Goal: Communication & Community: Answer question/provide support

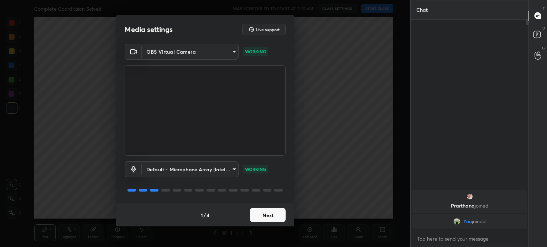
click at [220, 51] on body "1 2 3 4 5 6 7 C X Z C X Z E E Erase all H H Complete Coorditaion Solved WAS SCH…" at bounding box center [273, 123] width 547 height 247
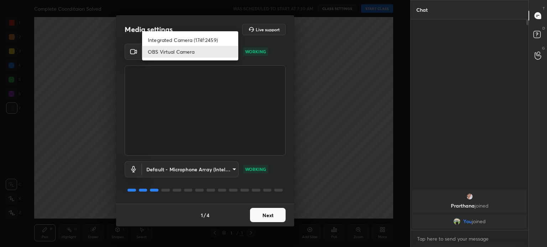
click at [217, 38] on li "Integrated Camera (174f:2459)" at bounding box center [190, 40] width 96 height 12
type input "508fb433e1996cd6e8905166ba7ed748c512908726d307d94b000c2f198a4065"
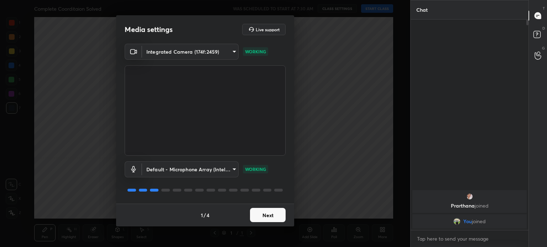
click at [268, 216] on button "Next" at bounding box center [268, 215] width 36 height 14
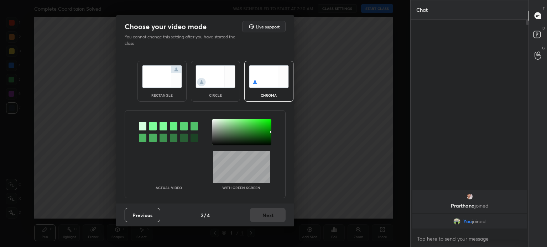
click at [270, 217] on div "Previous 2 / 4 Next" at bounding box center [205, 215] width 178 height 23
click at [226, 85] on img at bounding box center [215, 76] width 40 height 22
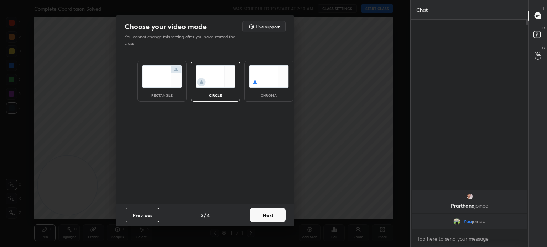
click at [227, 87] on img at bounding box center [215, 76] width 40 height 22
click at [266, 215] on button "Next" at bounding box center [268, 215] width 36 height 14
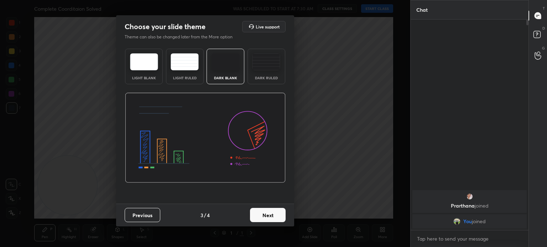
click at [268, 216] on button "Next" at bounding box center [268, 215] width 36 height 14
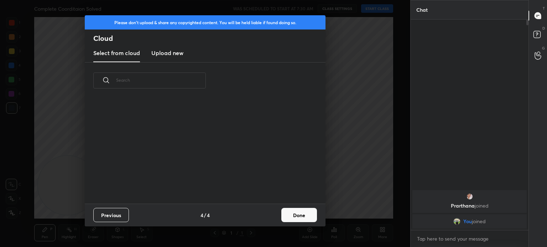
click at [285, 211] on button "Done" at bounding box center [299, 215] width 36 height 14
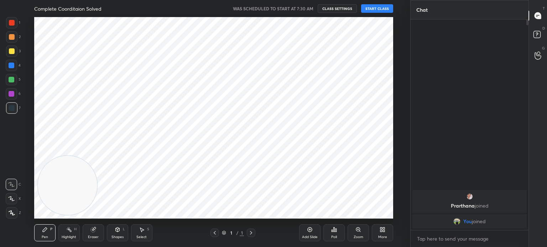
click at [382, 6] on button "START CLASS" at bounding box center [377, 8] width 32 height 9
click at [11, 54] on div at bounding box center [12, 51] width 6 height 6
click at [10, 56] on div at bounding box center [11, 51] width 11 height 11
click at [314, 230] on div "Add Slide" at bounding box center [309, 233] width 21 height 17
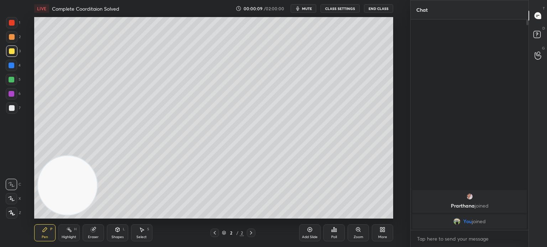
click at [383, 238] on div "More" at bounding box center [382, 238] width 9 height 4
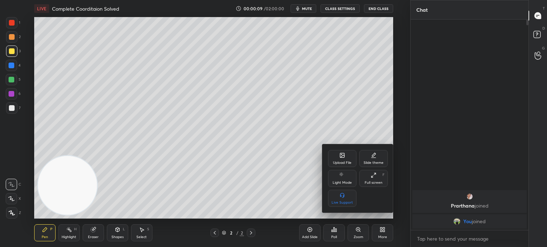
click at [339, 157] on div "Upload File" at bounding box center [342, 158] width 28 height 17
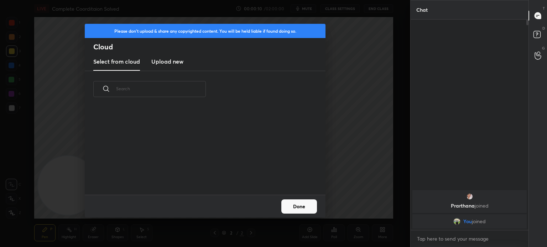
scroll to position [88, 229]
click at [162, 61] on h3 "Upload new" at bounding box center [167, 61] width 32 height 9
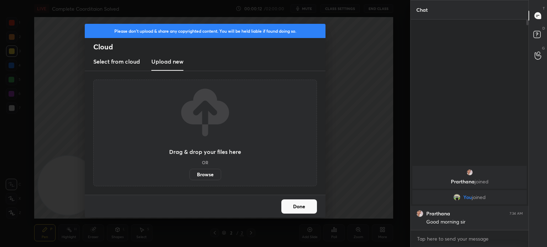
click at [211, 174] on label "Browse" at bounding box center [205, 174] width 32 height 11
click at [189, 174] on input "Browse" at bounding box center [189, 174] width 0 height 11
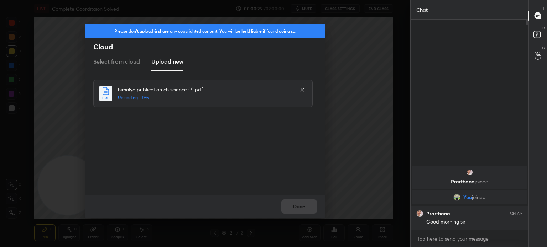
click at [285, 201] on div "Done" at bounding box center [205, 206] width 241 height 23
click at [300, 206] on div "Done" at bounding box center [205, 206] width 241 height 23
click at [299, 205] on div "Done" at bounding box center [205, 206] width 241 height 23
click at [299, 204] on button "Done" at bounding box center [299, 207] width 36 height 14
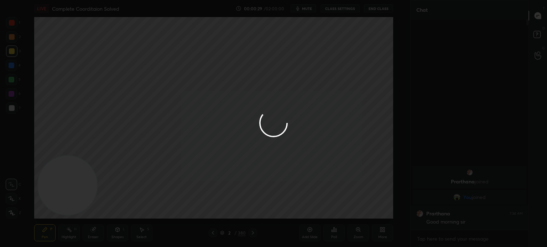
click at [298, 203] on div at bounding box center [273, 123] width 547 height 247
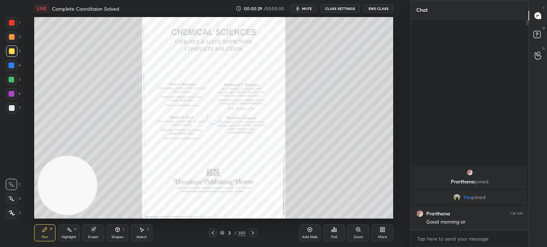
click at [255, 234] on icon at bounding box center [253, 233] width 6 height 6
click at [254, 234] on icon at bounding box center [253, 233] width 6 height 6
click at [253, 234] on icon at bounding box center [253, 233] width 6 height 6
click at [254, 233] on icon at bounding box center [253, 233] width 6 height 6
click at [252, 235] on icon at bounding box center [253, 233] width 6 height 6
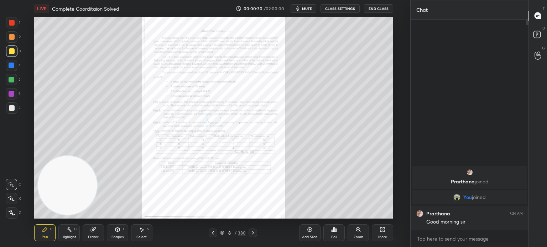
click at [252, 235] on icon at bounding box center [253, 233] width 2 height 4
click at [219, 232] on div "9 / 380" at bounding box center [233, 233] width 48 height 9
click at [222, 236] on div "9 / 380" at bounding box center [233, 233] width 26 height 6
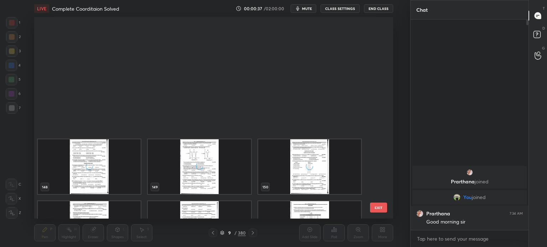
scroll to position [3237, 0]
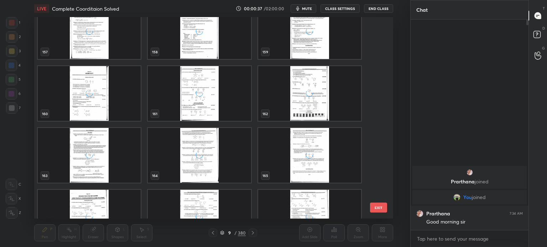
click at [192, 97] on div "grid" at bounding box center [199, 93] width 103 height 55
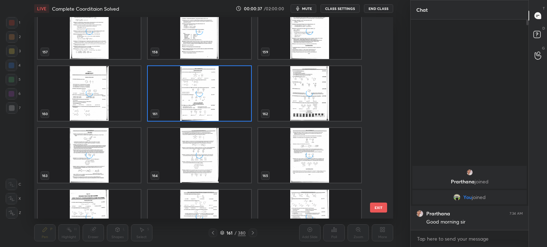
click at [193, 95] on div "grid" at bounding box center [199, 93] width 103 height 55
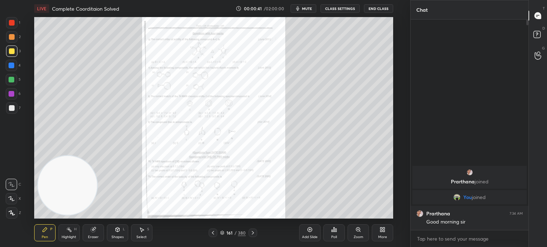
click at [220, 231] on icon at bounding box center [222, 233] width 4 height 4
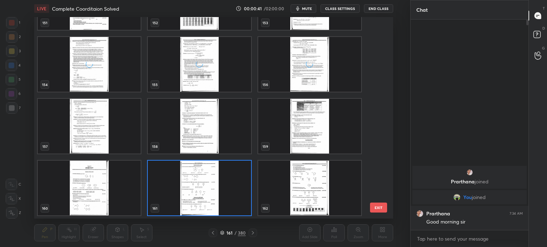
scroll to position [200, 356]
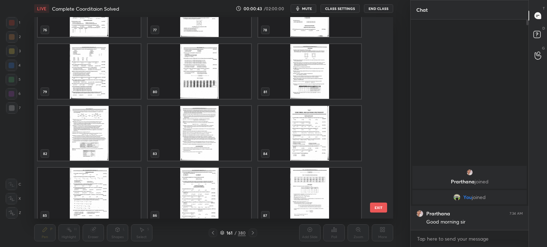
click at [208, 84] on div "73 74 75 76 77 78 79 80 81 82 83 84 85 86 87" at bounding box center [207, 118] width 346 height 202
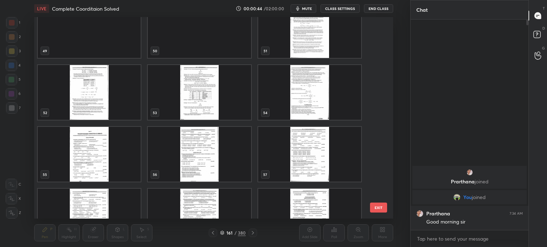
scroll to position [995, 0]
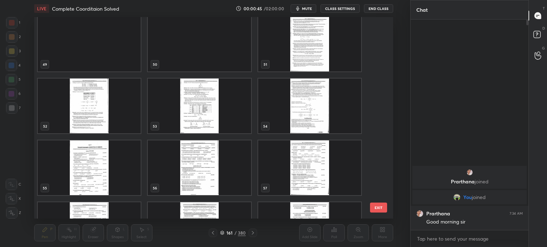
click at [186, 92] on img "grid" at bounding box center [199, 106] width 103 height 55
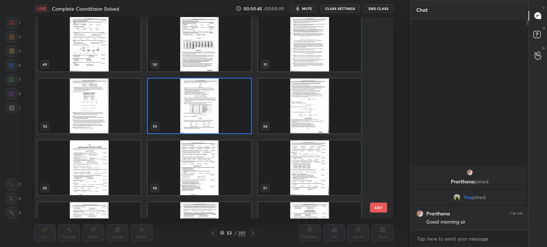
click at [186, 94] on img "grid" at bounding box center [199, 106] width 103 height 55
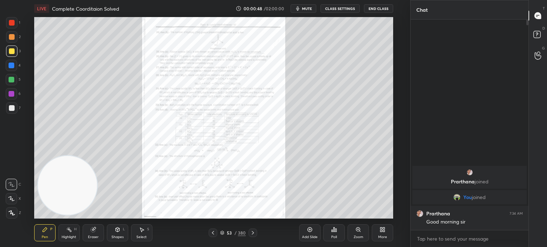
click at [212, 235] on icon at bounding box center [213, 233] width 6 height 6
click at [211, 235] on icon at bounding box center [213, 233] width 6 height 6
click at [210, 234] on icon at bounding box center [213, 233] width 6 height 6
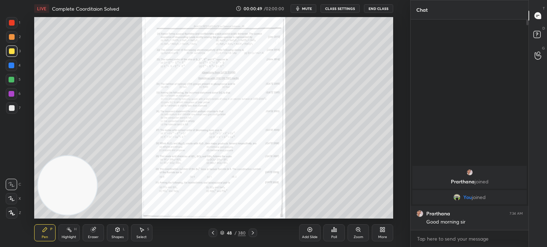
click at [210, 234] on div at bounding box center [213, 233] width 9 height 9
click at [210, 234] on icon at bounding box center [213, 233] width 6 height 6
click at [209, 232] on div at bounding box center [213, 233] width 9 height 9
click at [212, 232] on icon at bounding box center [213, 233] width 6 height 6
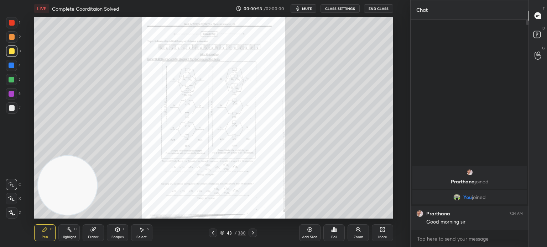
click at [213, 232] on icon at bounding box center [213, 233] width 2 height 4
click at [214, 232] on icon at bounding box center [213, 233] width 6 height 6
click at [225, 234] on div "41 / 380" at bounding box center [233, 233] width 26 height 6
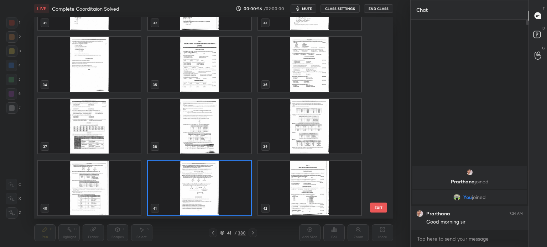
scroll to position [200, 356]
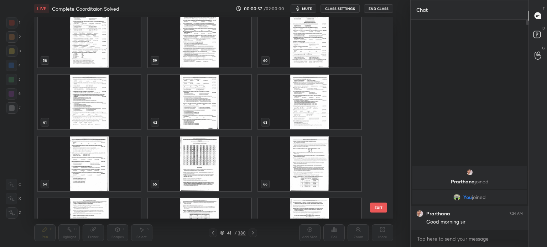
click at [218, 126] on div "58 59 60 61 62 63 64 65 66 67 68 69 70 71 72" at bounding box center [207, 118] width 346 height 202
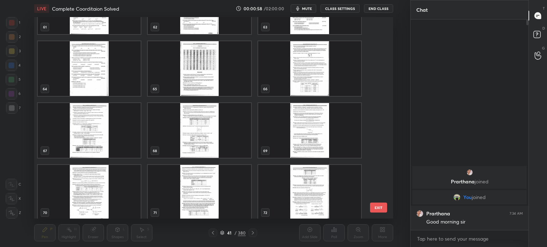
click at [198, 135] on img "grid" at bounding box center [199, 130] width 103 height 55
click at [197, 135] on img "grid" at bounding box center [199, 130] width 103 height 55
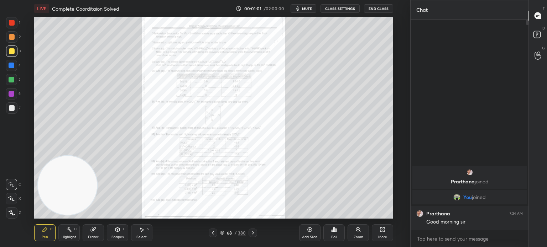
click at [253, 233] on icon at bounding box center [253, 233] width 6 height 6
click at [252, 232] on icon at bounding box center [253, 233] width 6 height 6
click at [251, 232] on icon at bounding box center [253, 233] width 6 height 6
click at [252, 232] on icon at bounding box center [253, 233] width 6 height 6
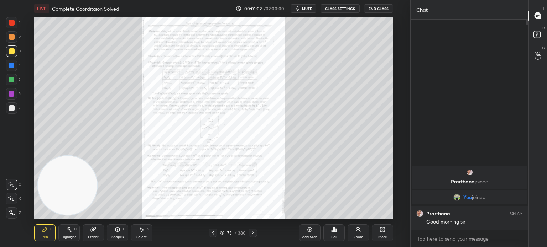
click at [251, 231] on icon at bounding box center [253, 233] width 6 height 6
click at [251, 230] on icon at bounding box center [253, 233] width 6 height 6
click at [212, 232] on icon at bounding box center [213, 233] width 6 height 6
click at [213, 234] on icon at bounding box center [213, 233] width 2 height 4
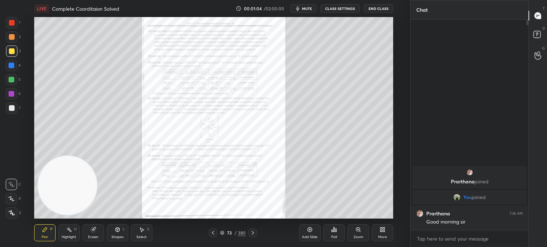
click at [213, 234] on icon at bounding box center [213, 233] width 2 height 4
click at [213, 234] on icon at bounding box center [213, 233] width 6 height 6
click at [213, 233] on icon at bounding box center [213, 233] width 6 height 6
click at [214, 233] on icon at bounding box center [213, 233] width 6 height 6
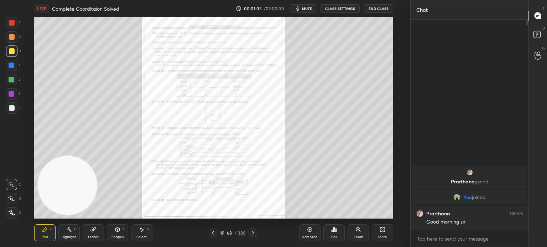
click at [213, 233] on icon at bounding box center [213, 233] width 6 height 6
click at [212, 231] on icon at bounding box center [213, 233] width 6 height 6
click at [211, 231] on icon at bounding box center [213, 233] width 6 height 6
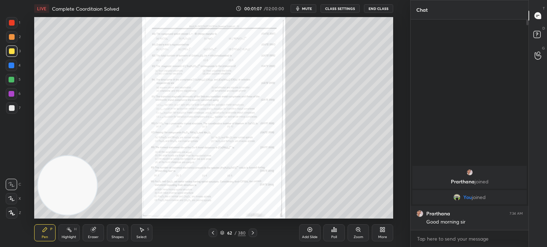
click at [210, 231] on icon at bounding box center [213, 233] width 6 height 6
click at [210, 230] on icon at bounding box center [213, 233] width 6 height 6
click at [210, 231] on icon at bounding box center [213, 233] width 6 height 6
click at [209, 229] on div at bounding box center [213, 233] width 9 height 9
click at [213, 234] on icon at bounding box center [213, 233] width 2 height 4
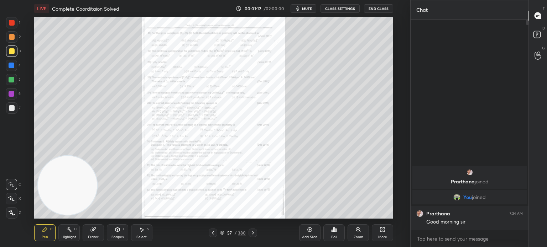
click at [212, 232] on icon at bounding box center [213, 233] width 6 height 6
click at [361, 235] on div "Zoom" at bounding box center [357, 233] width 21 height 17
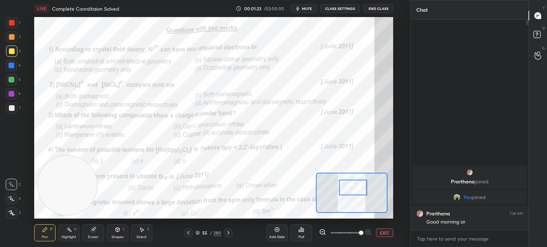
click at [14, 22] on div at bounding box center [12, 23] width 6 height 6
click at [16, 26] on div at bounding box center [11, 22] width 11 height 11
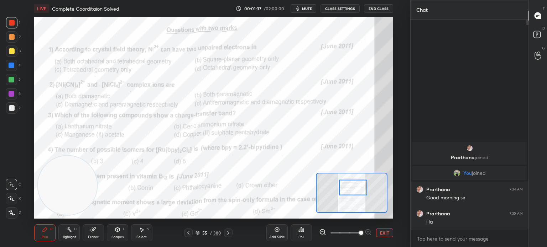
click at [312, 236] on div "Poll" at bounding box center [300, 233] width 21 height 17
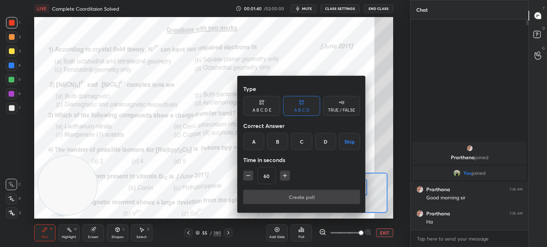
click at [256, 136] on div "A" at bounding box center [253, 141] width 21 height 17
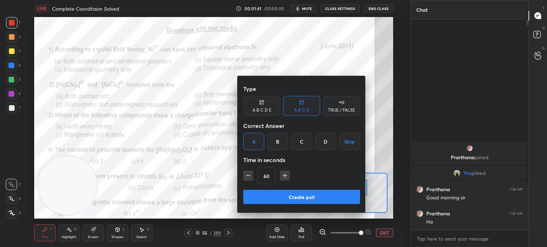
click at [275, 196] on button "Create poll" at bounding box center [301, 197] width 117 height 14
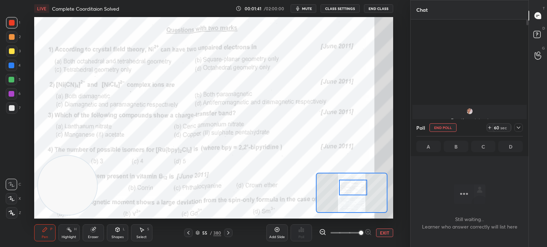
scroll to position [2, 2]
click at [514, 125] on div at bounding box center [518, 128] width 9 height 9
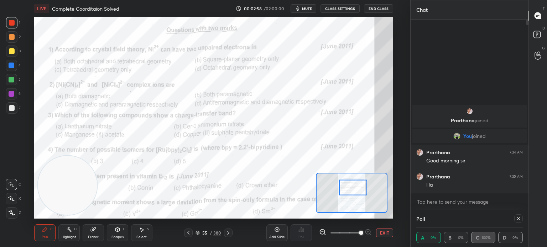
click at [512, 221] on div at bounding box center [516, 219] width 11 height 9
click at [512, 217] on div at bounding box center [516, 219] width 11 height 9
click at [517, 219] on icon at bounding box center [518, 219] width 6 height 6
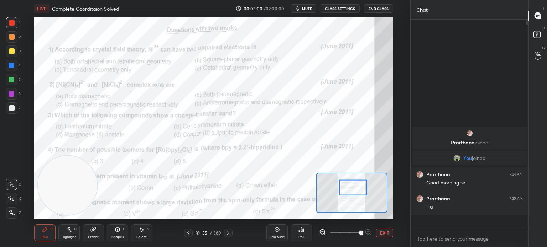
scroll to position [2, 2]
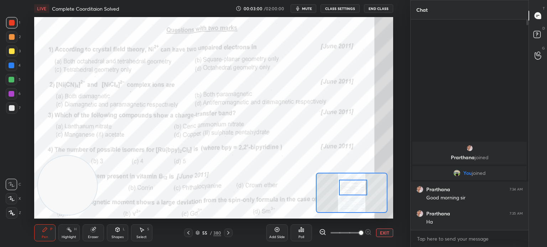
click at [307, 234] on div "Poll" at bounding box center [300, 233] width 21 height 17
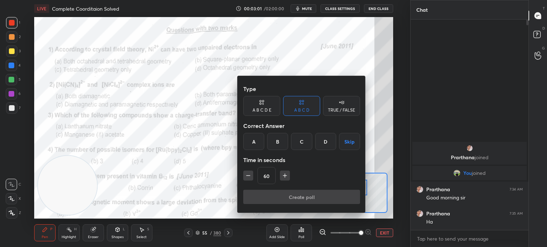
click at [299, 141] on div "C" at bounding box center [301, 141] width 21 height 17
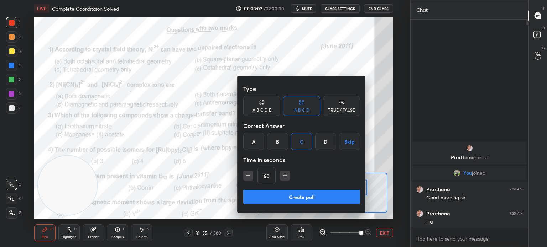
click at [284, 198] on button "Create poll" at bounding box center [301, 197] width 117 height 14
type textarea "x"
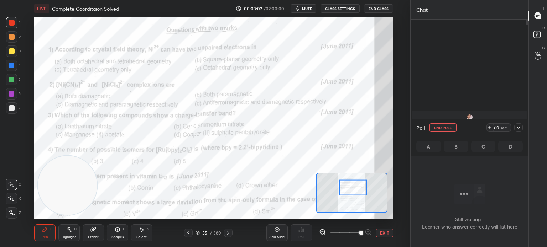
scroll to position [112, 116]
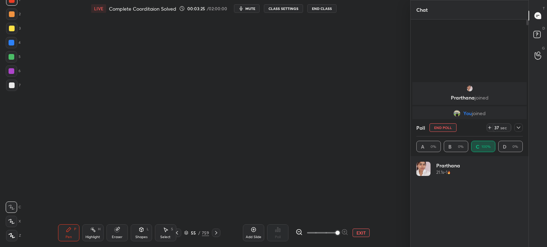
scroll to position [2, 2]
type textarea "x"
click at [519, 128] on icon at bounding box center [519, 128] width 4 height 2
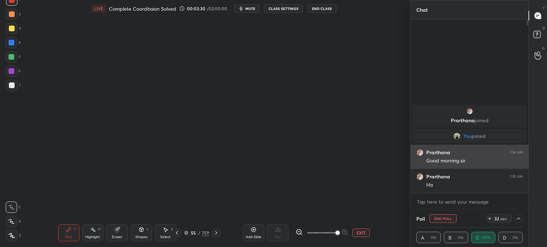
scroll to position [0, 2]
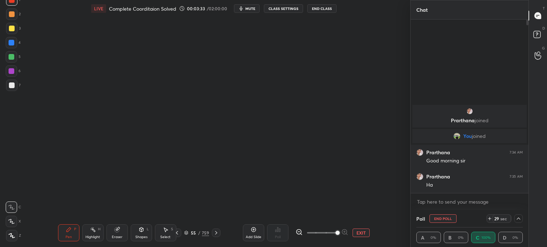
click at [517, 217] on icon at bounding box center [518, 219] width 6 height 6
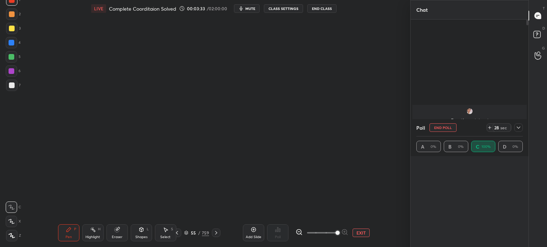
scroll to position [83, 104]
click at [179, 232] on icon at bounding box center [177, 233] width 6 height 6
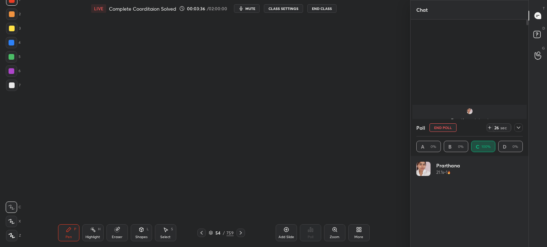
click at [239, 234] on icon at bounding box center [241, 233] width 6 height 6
click at [211, 232] on icon at bounding box center [211, 233] width 4 height 4
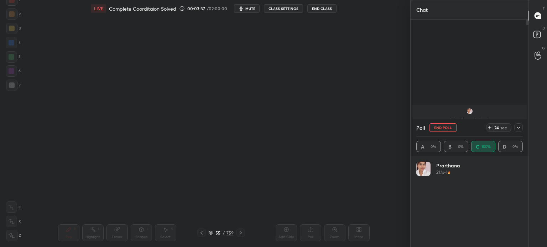
scroll to position [0, 4]
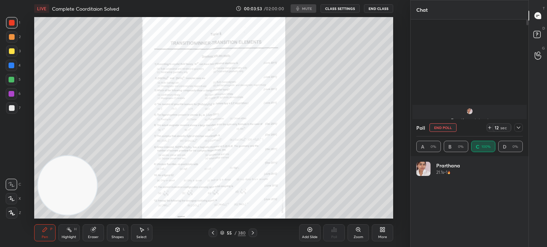
scroll to position [35394, 35215]
click at [362, 231] on div "Zoom" at bounding box center [357, 233] width 21 height 17
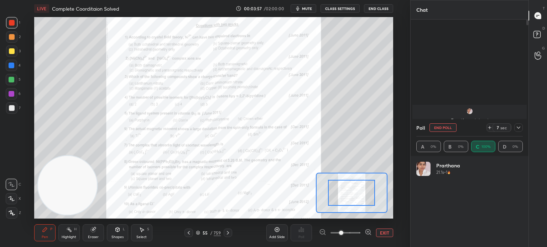
click at [343, 235] on span at bounding box center [341, 233] width 4 height 4
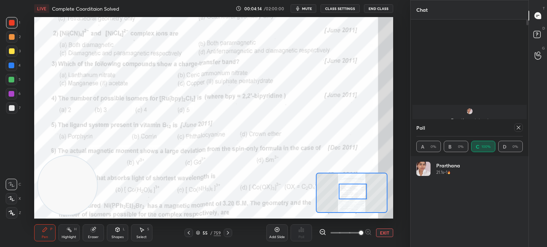
click at [520, 129] on icon at bounding box center [518, 128] width 6 height 6
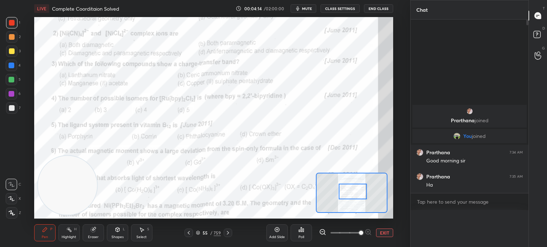
scroll to position [0, 0]
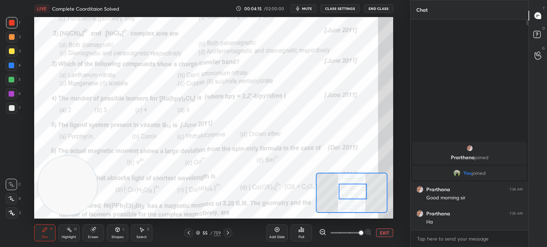
click at [302, 236] on div "Poll" at bounding box center [301, 238] width 6 height 4
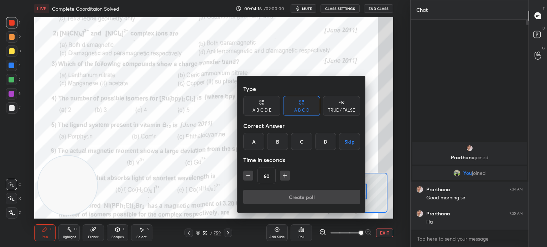
click at [283, 143] on div "B" at bounding box center [277, 141] width 21 height 17
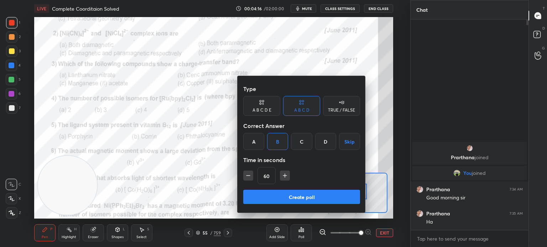
click at [290, 195] on button "Create poll" at bounding box center [301, 197] width 117 height 14
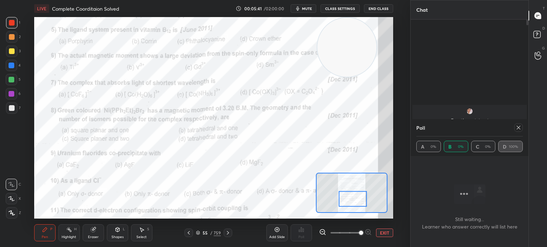
click at [517, 130] on icon at bounding box center [518, 128] width 6 height 6
type textarea "x"
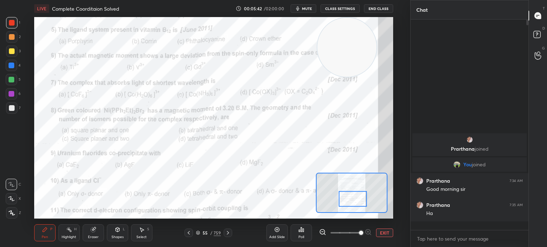
scroll to position [2, 2]
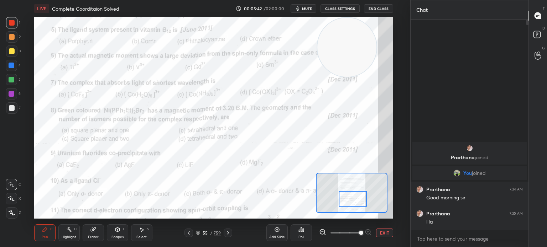
click at [300, 239] on div "Poll" at bounding box center [301, 238] width 6 height 4
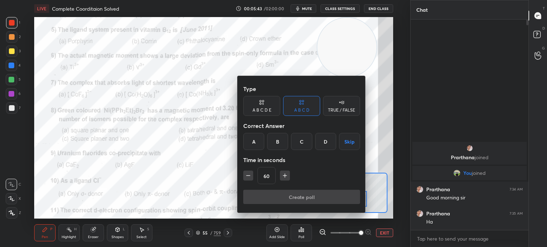
click at [277, 145] on div "B" at bounding box center [277, 141] width 21 height 17
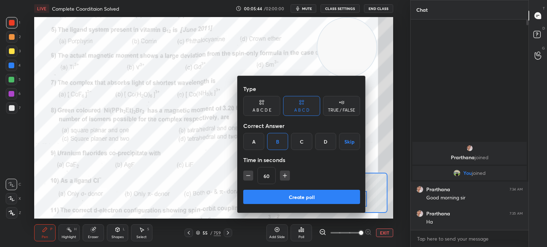
click at [247, 171] on button "button" at bounding box center [248, 176] width 10 height 10
click at [248, 175] on icon "button" at bounding box center [248, 175] width 7 height 7
type input "30"
click at [266, 198] on button "Create poll" at bounding box center [301, 197] width 117 height 14
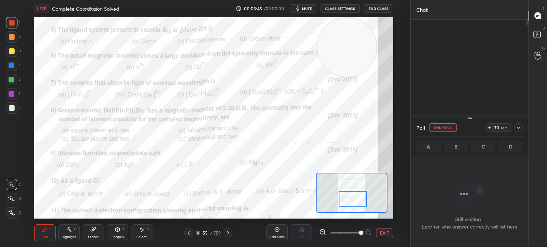
scroll to position [112, 116]
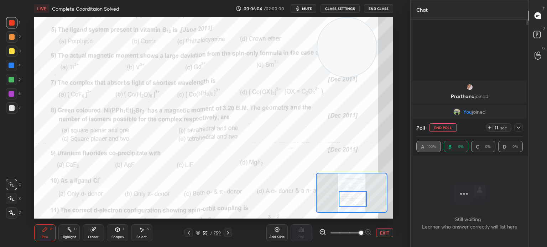
click at [521, 129] on div at bounding box center [518, 128] width 9 height 9
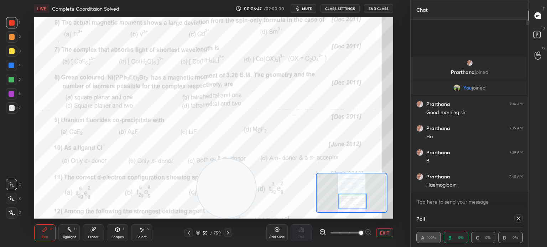
click at [517, 216] on icon at bounding box center [518, 219] width 6 height 6
type textarea "x"
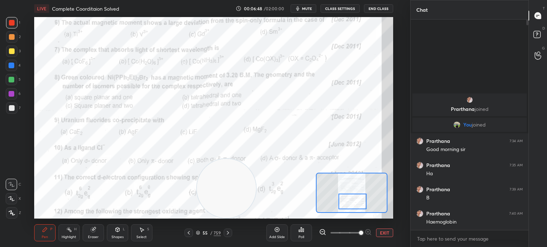
scroll to position [2, 2]
click at [300, 236] on div "Poll" at bounding box center [301, 238] width 6 height 4
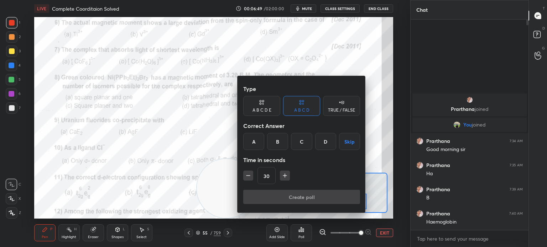
click at [305, 146] on div "C" at bounding box center [301, 141] width 21 height 17
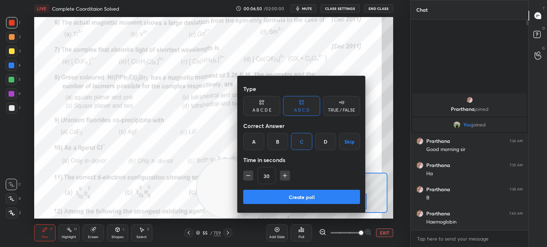
click at [284, 178] on icon "button" at bounding box center [284, 175] width 7 height 7
click at [286, 177] on icon "button" at bounding box center [284, 175] width 7 height 7
type input "60"
click at [283, 199] on button "Create poll" at bounding box center [301, 197] width 117 height 14
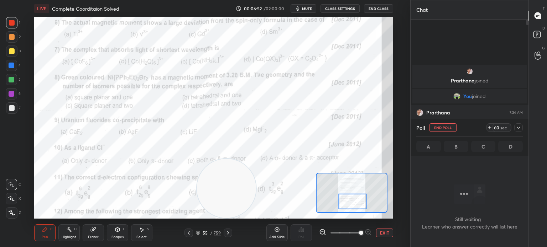
scroll to position [2, 2]
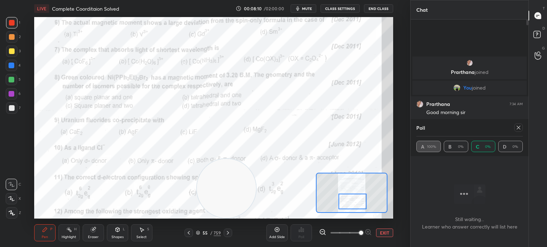
click at [520, 128] on icon at bounding box center [518, 128] width 6 height 6
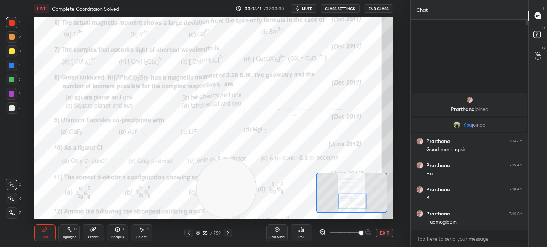
scroll to position [209, 116]
click at [70, 236] on div "Highlight" at bounding box center [69, 238] width 15 height 4
click at [82, 236] on div "Pen P Highlight H Eraser Shapes L Select S" at bounding box center [92, 233] width 116 height 17
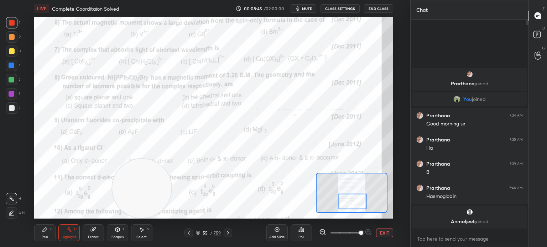
click at [305, 232] on div "Poll" at bounding box center [300, 233] width 21 height 17
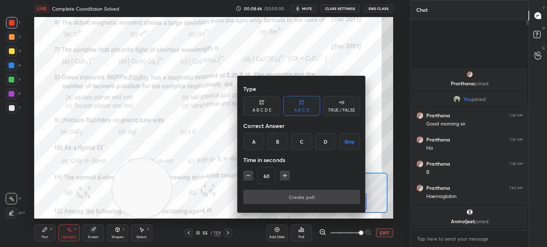
click at [278, 137] on div "B" at bounding box center [277, 141] width 21 height 17
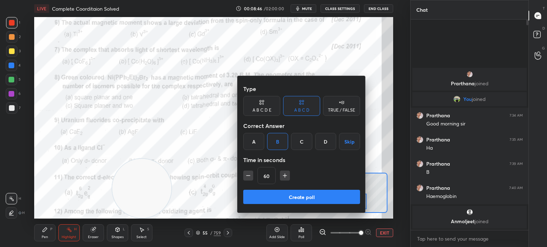
click at [279, 203] on button "Create poll" at bounding box center [301, 197] width 117 height 14
type textarea "x"
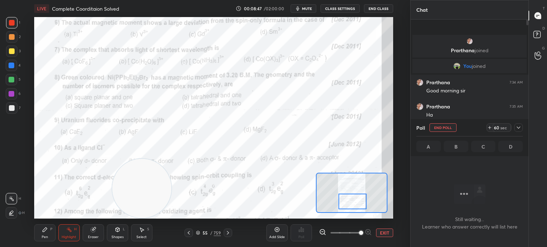
scroll to position [112, 116]
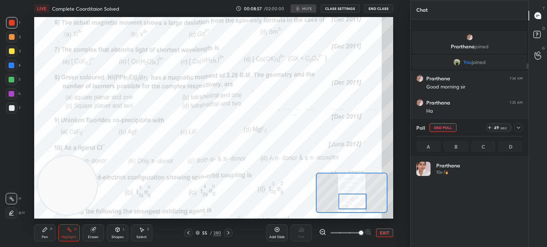
scroll to position [83, 104]
click at [41, 228] on div "Pen P" at bounding box center [44, 233] width 21 height 17
click at [43, 227] on icon at bounding box center [45, 230] width 6 height 6
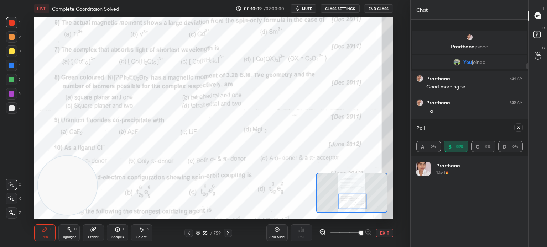
click at [94, 235] on div "Eraser" at bounding box center [93, 233] width 21 height 17
click at [94, 231] on icon at bounding box center [92, 230] width 5 height 5
click at [14, 208] on div "Erase all" at bounding box center [11, 213] width 11 height 11
click at [15, 210] on div "1 2 3 4 5 6 7 C X Z C X Z E E Erase all H H" at bounding box center [11, 118] width 23 height 202
click at [9, 198] on icon at bounding box center [12, 199] width 6 height 4
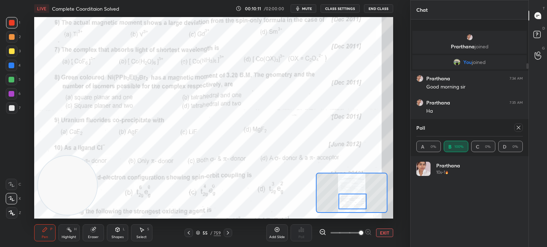
click at [10, 212] on icon at bounding box center [12, 213] width 6 height 5
click at [12, 213] on icon at bounding box center [12, 213] width 6 height 5
click at [17, 194] on div "X" at bounding box center [13, 198] width 15 height 11
click at [15, 197] on div at bounding box center [11, 198] width 11 height 11
click at [518, 126] on icon at bounding box center [518, 128] width 6 height 6
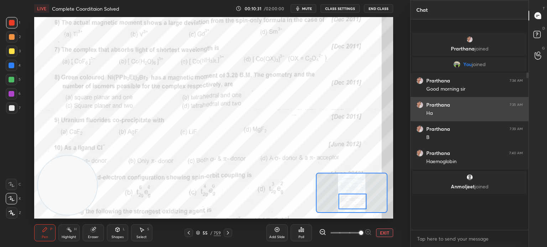
scroll to position [2, 2]
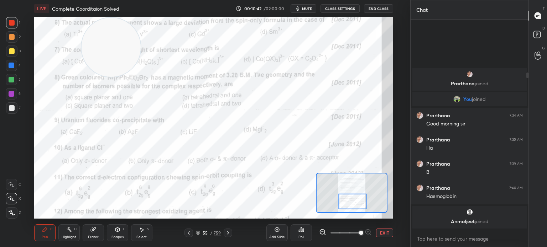
click at [301, 235] on div "Poll" at bounding box center [300, 233] width 21 height 17
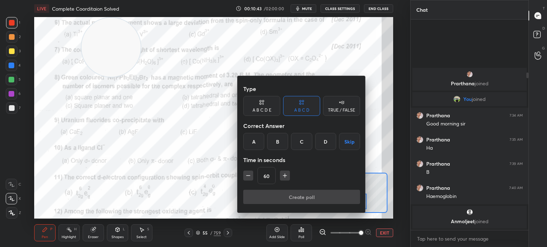
click at [253, 142] on div "A" at bounding box center [253, 141] width 21 height 17
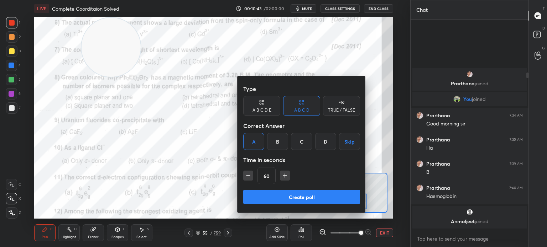
click at [270, 195] on button "Create poll" at bounding box center [301, 197] width 117 height 14
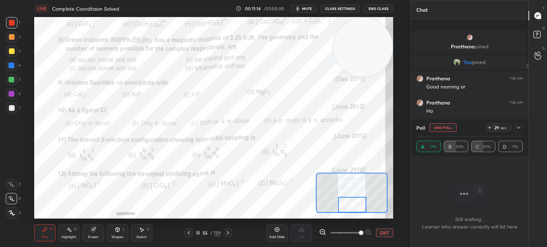
click at [442, 128] on button "End Poll" at bounding box center [442, 128] width 27 height 9
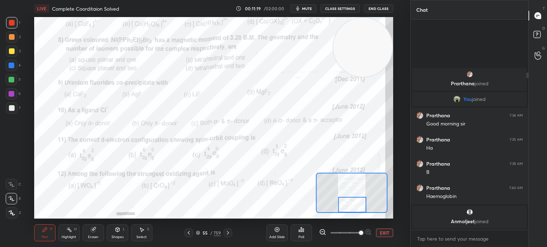
click at [303, 233] on div "Poll" at bounding box center [300, 233] width 21 height 17
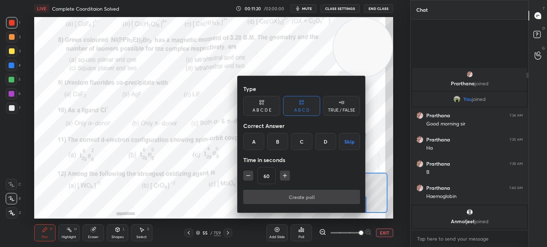
click at [301, 142] on div "C" at bounding box center [301, 141] width 21 height 17
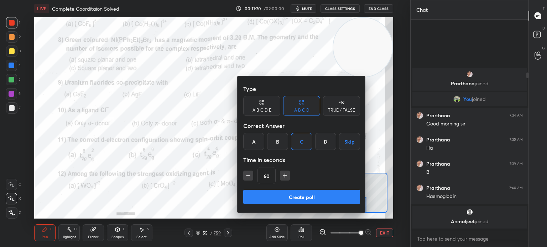
click at [285, 198] on button "Create poll" at bounding box center [301, 197] width 117 height 14
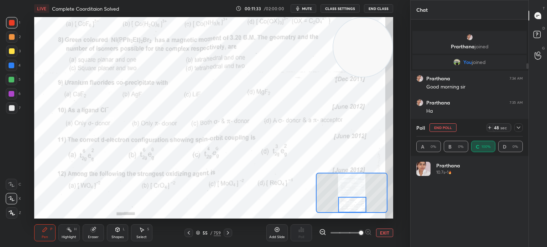
scroll to position [83, 104]
click at [520, 125] on div at bounding box center [518, 128] width 9 height 9
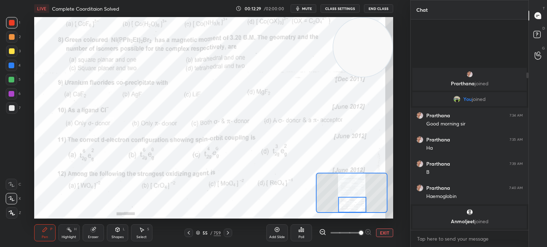
scroll to position [2, 2]
click at [300, 230] on icon at bounding box center [301, 230] width 6 height 6
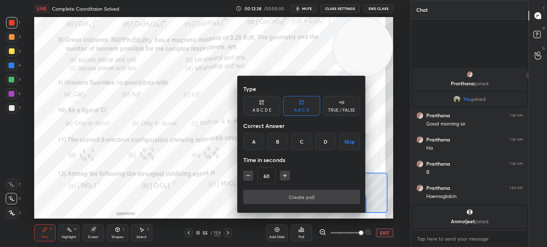
click at [302, 140] on div "C" at bounding box center [301, 141] width 21 height 17
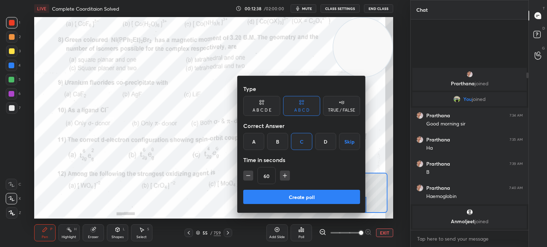
click at [282, 198] on button "Create poll" at bounding box center [301, 197] width 117 height 14
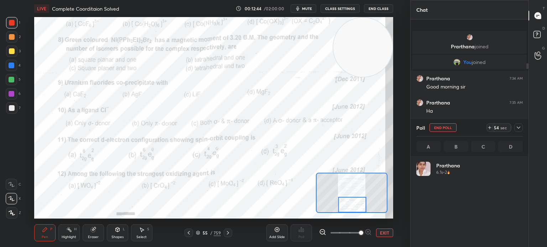
scroll to position [83, 104]
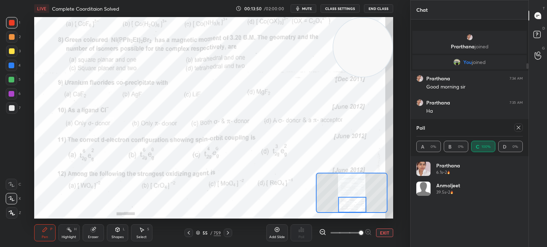
click at [514, 126] on div at bounding box center [518, 128] width 9 height 9
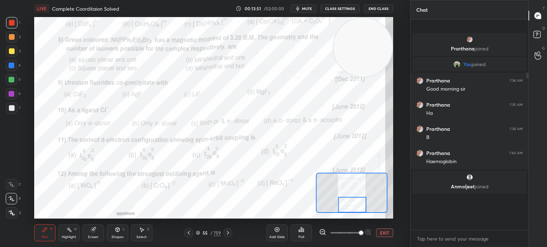
scroll to position [150, 116]
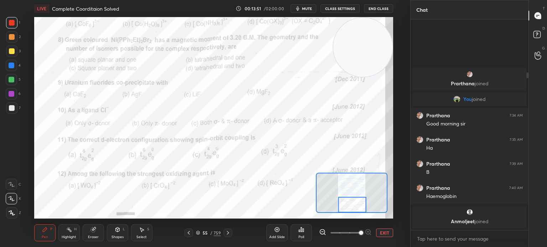
click at [301, 238] on div "Poll" at bounding box center [301, 238] width 6 height 4
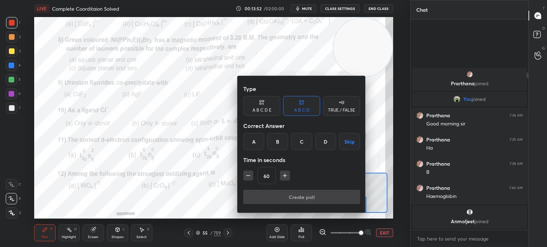
click at [280, 137] on div "B" at bounding box center [277, 141] width 21 height 17
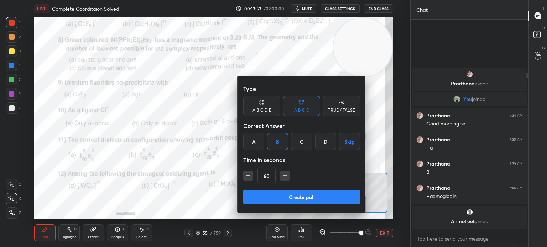
click at [282, 200] on button "Create poll" at bounding box center [301, 197] width 117 height 14
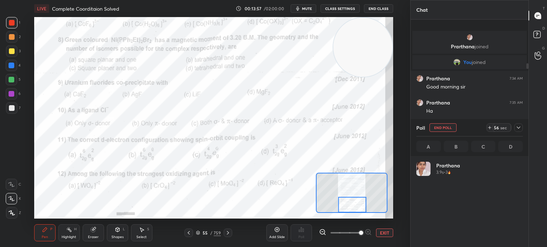
scroll to position [83, 104]
click at [16, 19] on div at bounding box center [11, 22] width 11 height 11
click at [16, 20] on div at bounding box center [11, 22] width 11 height 11
click at [13, 95] on div at bounding box center [12, 94] width 6 height 6
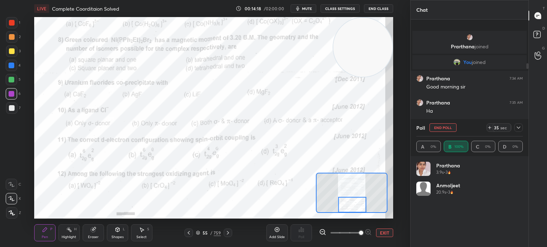
click at [14, 95] on div at bounding box center [11, 93] width 11 height 11
click at [520, 129] on icon at bounding box center [518, 128] width 6 height 6
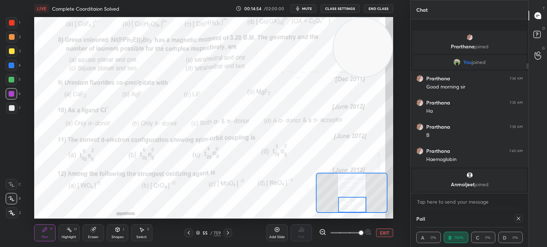
click at [518, 220] on icon at bounding box center [518, 219] width 6 height 6
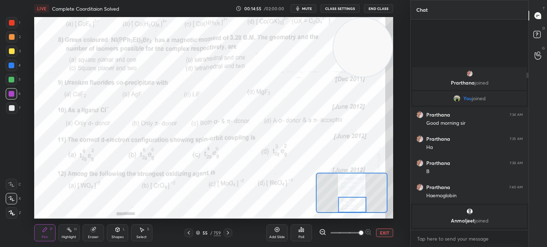
scroll to position [2, 2]
click at [229, 232] on icon at bounding box center [228, 233] width 6 height 6
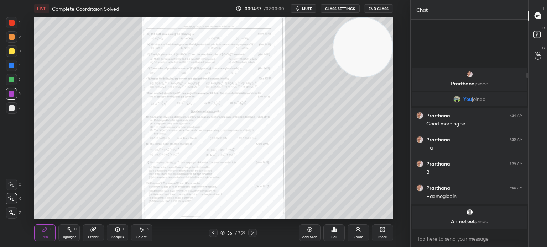
click at [356, 230] on icon at bounding box center [358, 230] width 4 height 4
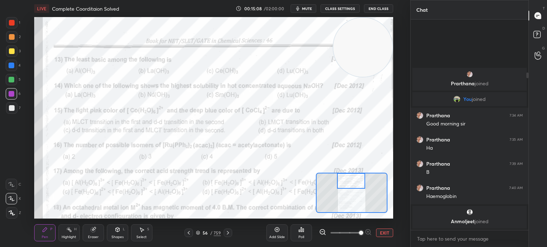
click at [303, 233] on div "Poll" at bounding box center [300, 233] width 21 height 17
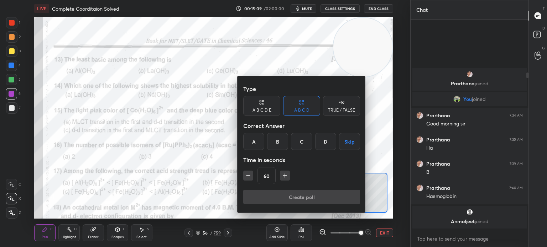
click at [257, 146] on div "A" at bounding box center [253, 141] width 21 height 17
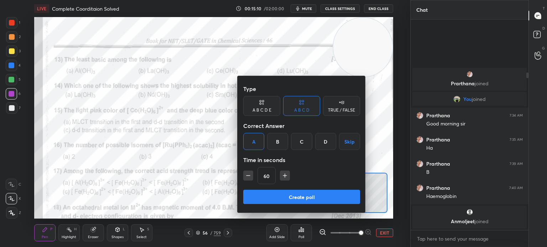
click at [281, 202] on button "Create poll" at bounding box center [301, 197] width 117 height 14
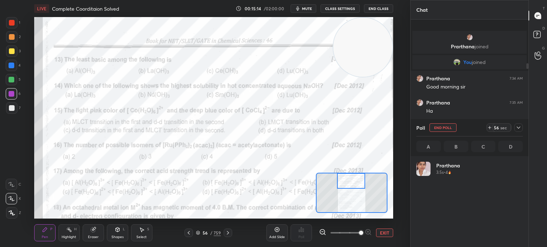
scroll to position [83, 104]
click at [8, 25] on div at bounding box center [11, 22] width 11 height 11
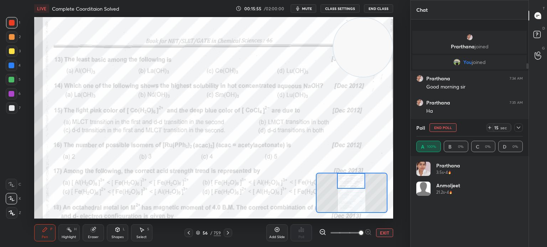
click at [14, 25] on div at bounding box center [12, 23] width 6 height 6
click at [447, 126] on button "End Poll" at bounding box center [442, 128] width 27 height 9
type textarea "x"
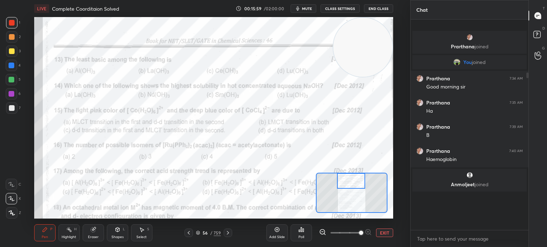
scroll to position [150, 116]
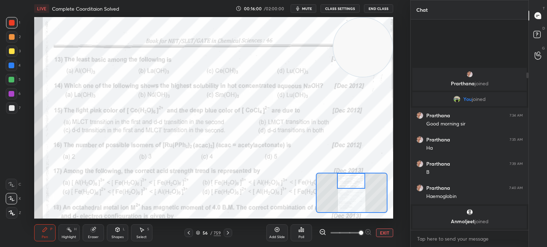
click at [306, 238] on div "Poll" at bounding box center [300, 233] width 21 height 17
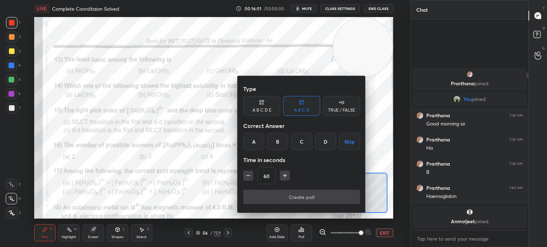
click at [323, 139] on div "D" at bounding box center [325, 141] width 21 height 17
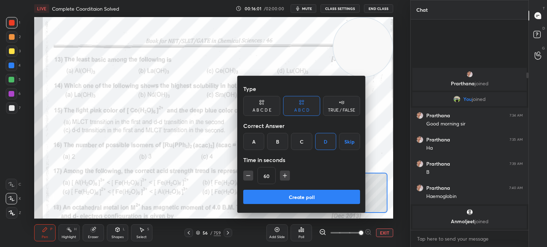
click at [287, 174] on icon "button" at bounding box center [284, 175] width 7 height 7
type input "75"
click at [284, 203] on button "Create poll" at bounding box center [301, 197] width 117 height 14
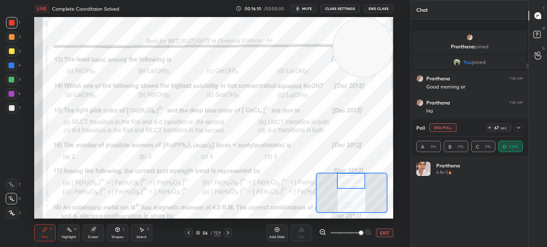
scroll to position [83, 104]
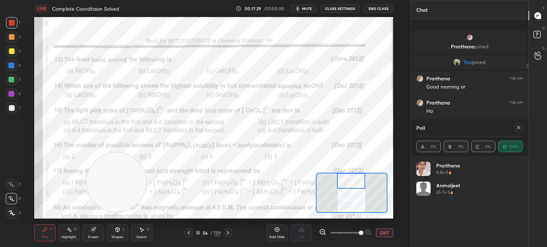
click at [69, 234] on div "Highlight H" at bounding box center [68, 233] width 21 height 17
click at [78, 230] on div "Highlight H" at bounding box center [68, 233] width 21 height 17
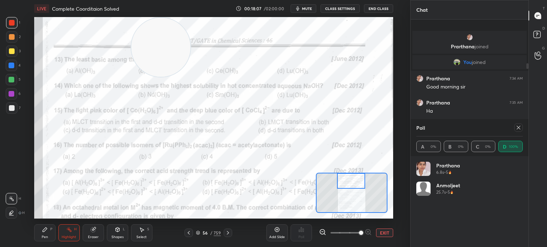
click at [44, 234] on div "Pen P" at bounding box center [44, 233] width 21 height 17
click at [46, 236] on div "Pen" at bounding box center [45, 238] width 6 height 4
click at [517, 127] on icon at bounding box center [518, 128] width 6 height 6
type textarea "x"
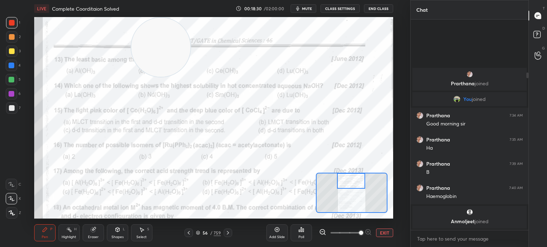
scroll to position [2, 2]
click at [305, 230] on div "Poll" at bounding box center [300, 233] width 21 height 17
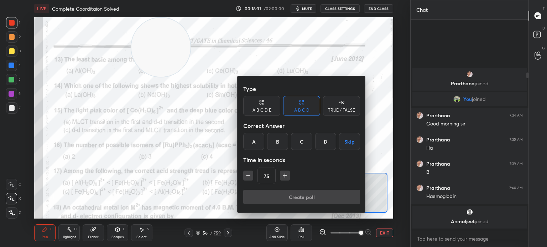
click at [319, 138] on div "D" at bounding box center [325, 141] width 21 height 17
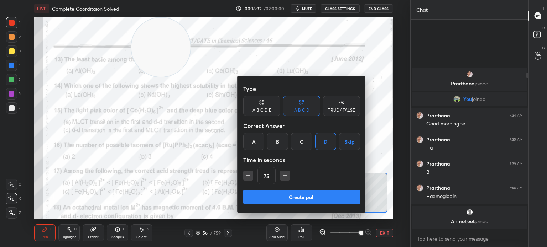
click at [245, 171] on button "button" at bounding box center [248, 176] width 10 height 10
click at [246, 174] on icon "button" at bounding box center [248, 175] width 7 height 7
type input "45"
click at [273, 196] on button "Create poll" at bounding box center [301, 197] width 117 height 14
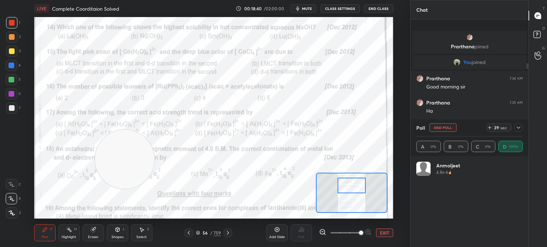
scroll to position [83, 104]
click at [517, 128] on icon at bounding box center [518, 128] width 6 height 6
type textarea "x"
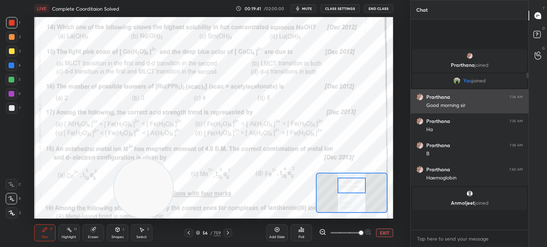
scroll to position [148, 116]
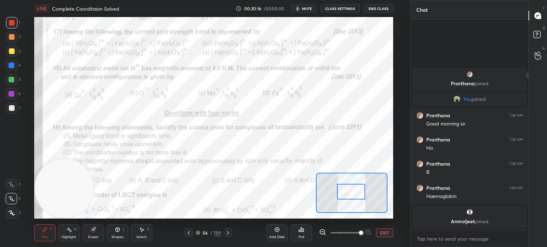
click at [304, 232] on div "Poll" at bounding box center [300, 233] width 21 height 17
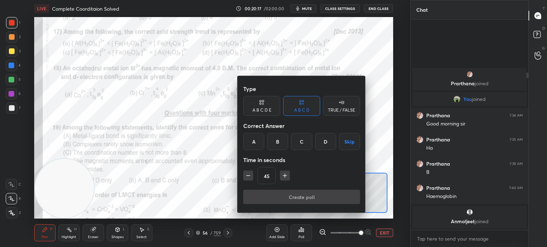
click at [303, 137] on div "C" at bounding box center [301, 141] width 21 height 17
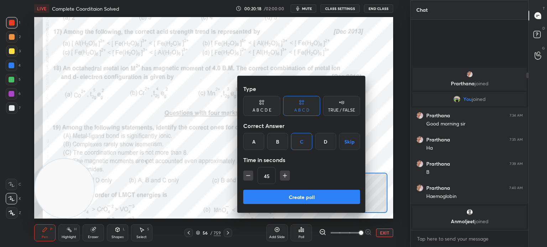
click at [279, 176] on div "45" at bounding box center [301, 175] width 117 height 17
click at [283, 176] on icon "button" at bounding box center [284, 175] width 7 height 7
type input "60"
click at [287, 199] on button "Create poll" at bounding box center [301, 197] width 117 height 14
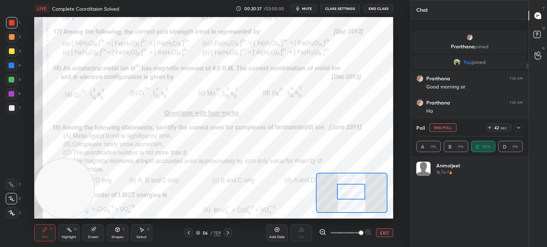
scroll to position [83, 104]
click at [520, 128] on icon at bounding box center [518, 128] width 6 height 6
type textarea "x"
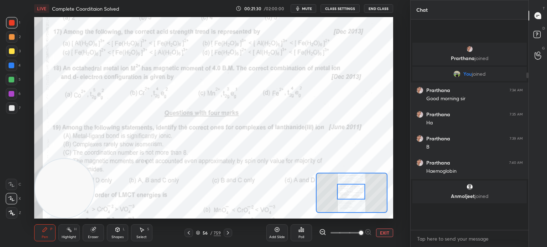
scroll to position [2, 2]
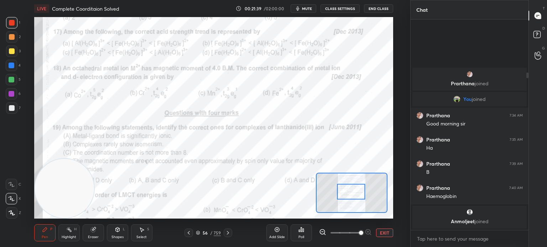
click at [72, 236] on div "Highlight" at bounding box center [69, 238] width 15 height 4
click at [73, 236] on div "Highlight" at bounding box center [69, 238] width 15 height 4
click at [48, 241] on div "Pen P" at bounding box center [44, 233] width 21 height 17
click at [48, 234] on div "Pen P" at bounding box center [44, 233] width 21 height 17
click at [22, 68] on div "1 2 3 4 5 6 7 C X Z C X Z E E Erase all H H" at bounding box center [11, 118] width 23 height 202
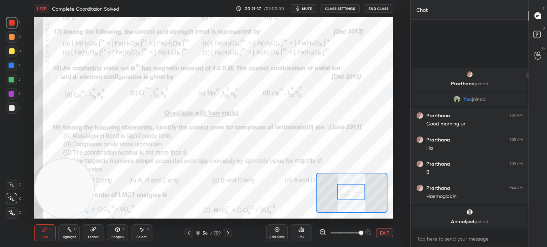
click at [13, 69] on div at bounding box center [11, 65] width 11 height 11
click at [12, 67] on div at bounding box center [12, 66] width 6 height 6
click at [383, 234] on button "EXIT" at bounding box center [384, 233] width 17 height 9
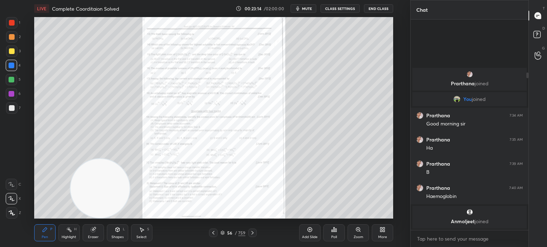
click at [388, 233] on div "More" at bounding box center [382, 233] width 21 height 17
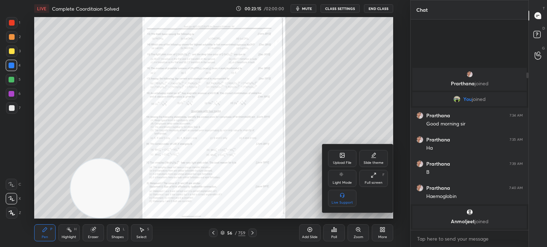
click at [342, 161] on div "Upload File" at bounding box center [342, 163] width 19 height 4
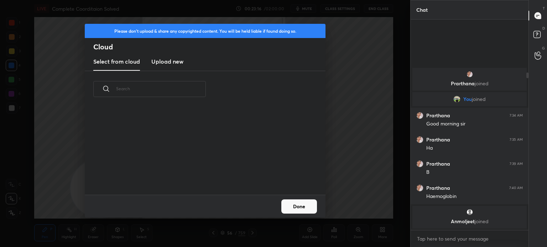
scroll to position [88, 229]
click at [172, 61] on h3 "Upload new" at bounding box center [167, 61] width 32 height 9
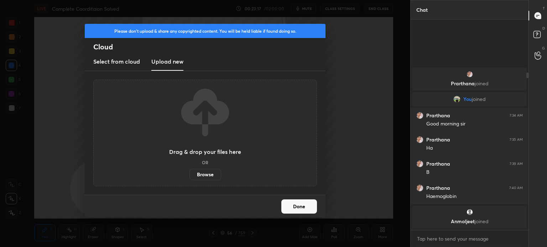
click at [212, 177] on label "Browse" at bounding box center [205, 174] width 32 height 11
click at [189, 177] on input "Browse" at bounding box center [189, 174] width 0 height 11
click at [154, 18] on div "Please don't upload & share any copyrighted content. You will be held liable if…" at bounding box center [205, 123] width 410 height 247
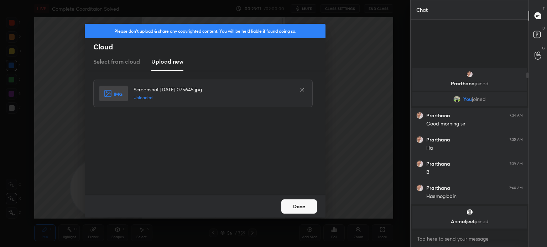
click at [296, 210] on button "Done" at bounding box center [299, 207] width 36 height 14
click at [298, 208] on button "Done" at bounding box center [299, 207] width 36 height 14
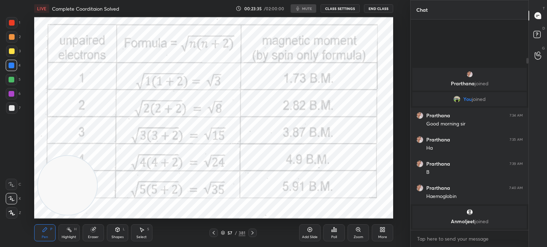
scroll to position [202, 382]
click at [215, 235] on icon at bounding box center [214, 233] width 6 height 6
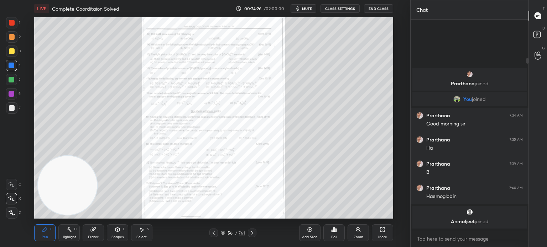
click at [362, 229] on div "Zoom" at bounding box center [357, 233] width 21 height 17
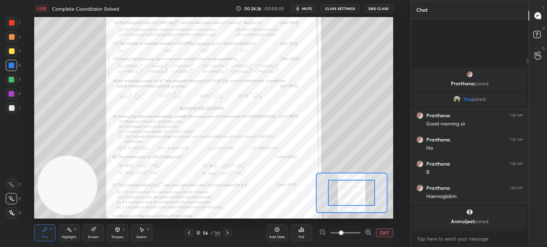
click at [362, 229] on div at bounding box center [345, 233] width 53 height 9
click at [363, 227] on div "Add Slide Poll EXIT" at bounding box center [329, 233] width 127 height 40
click at [365, 229] on div "Add Slide Poll EXIT" at bounding box center [329, 233] width 127 height 40
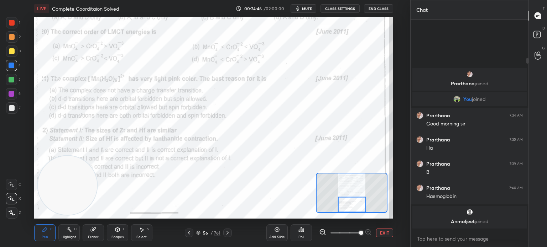
click at [308, 235] on div "Poll" at bounding box center [300, 233] width 21 height 17
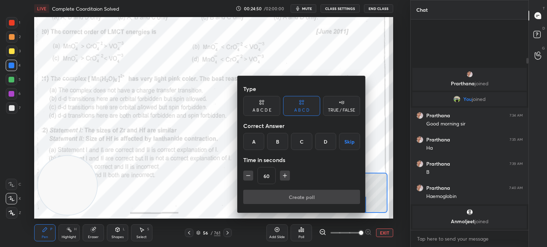
click at [278, 143] on div "B" at bounding box center [277, 141] width 21 height 17
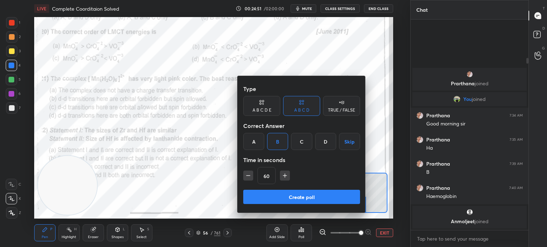
click at [292, 197] on button "Create poll" at bounding box center [301, 197] width 117 height 14
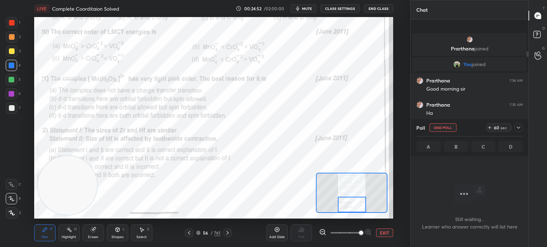
scroll to position [2, 2]
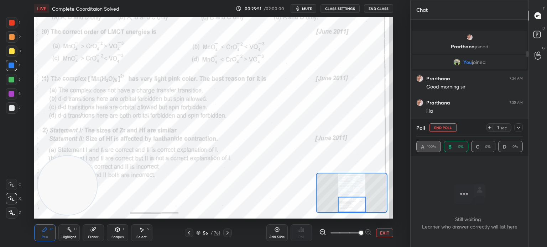
click at [11, 31] on div at bounding box center [11, 36] width 11 height 11
click at [13, 25] on div at bounding box center [12, 23] width 6 height 6
click at [12, 24] on div at bounding box center [12, 23] width 6 height 6
click at [65, 242] on div "Pen P Highlight H Eraser Shapes L Select S 56 / 761 Add Slide Poll EXIT" at bounding box center [213, 233] width 359 height 28
click at [65, 231] on div "Highlight H" at bounding box center [68, 233] width 21 height 17
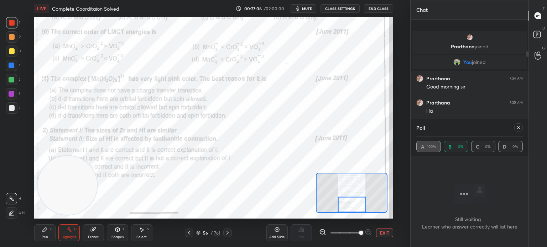
click at [45, 237] on div "Pen" at bounding box center [45, 238] width 6 height 4
click at [15, 68] on div at bounding box center [11, 65] width 11 height 11
click at [14, 69] on div at bounding box center [11, 65] width 11 height 11
click at [515, 128] on icon at bounding box center [518, 128] width 6 height 6
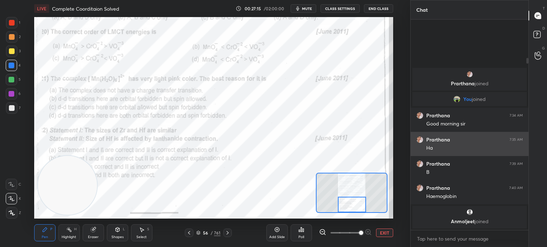
scroll to position [2, 2]
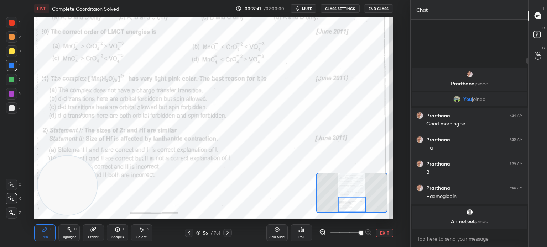
click at [303, 236] on div "Poll" at bounding box center [301, 238] width 6 height 4
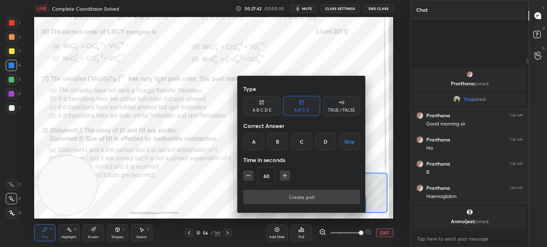
click at [324, 145] on div "D" at bounding box center [325, 141] width 21 height 17
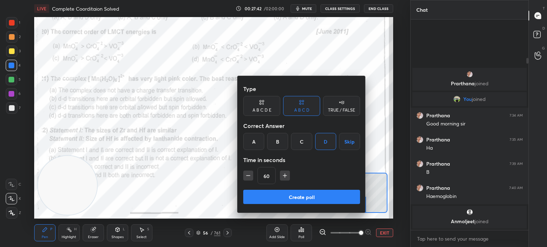
click at [305, 208] on div "Type A B C D E A B C D TRUE / FALSE Correct Answer A B C D Skip Time in seconds…" at bounding box center [301, 144] width 128 height 137
click at [317, 200] on button "Create poll" at bounding box center [301, 197] width 117 height 14
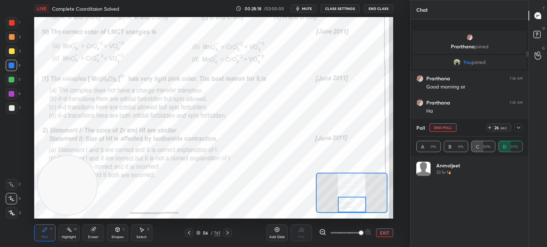
scroll to position [83, 104]
click at [91, 234] on div "Eraser" at bounding box center [93, 233] width 21 height 17
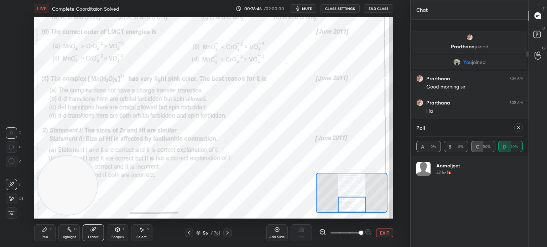
click at [89, 231] on div "Eraser" at bounding box center [93, 233] width 21 height 17
click at [9, 213] on span "Erase all" at bounding box center [11, 213] width 11 height 5
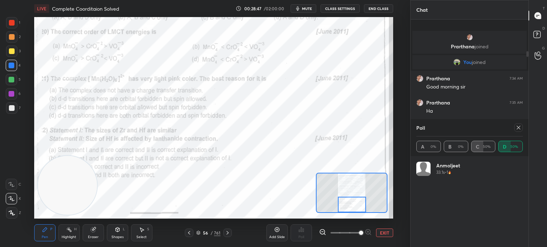
click at [48, 235] on div "Pen P" at bounding box center [44, 233] width 21 height 17
click at [15, 20] on div at bounding box center [11, 22] width 11 height 11
click at [14, 25] on div at bounding box center [12, 23] width 6 height 6
click at [97, 235] on div "Eraser" at bounding box center [93, 233] width 21 height 17
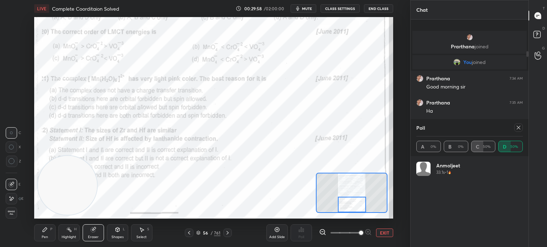
click at [44, 233] on div "Pen P" at bounding box center [44, 233] width 21 height 17
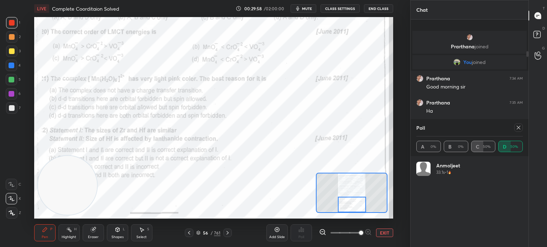
click at [47, 231] on icon at bounding box center [45, 230] width 6 height 6
click at [517, 130] on icon at bounding box center [518, 128] width 6 height 6
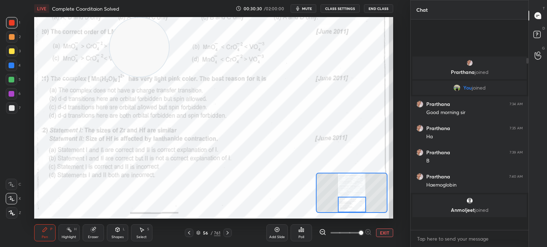
scroll to position [147, 116]
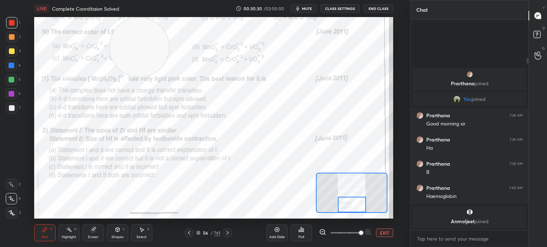
click at [302, 235] on div "Poll" at bounding box center [300, 233] width 21 height 17
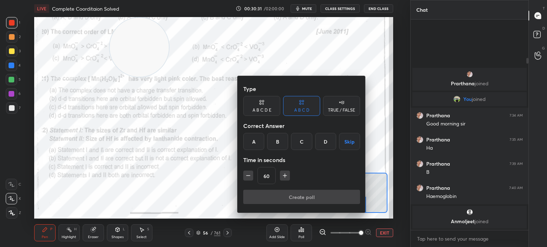
click at [253, 145] on div "A" at bounding box center [253, 141] width 21 height 17
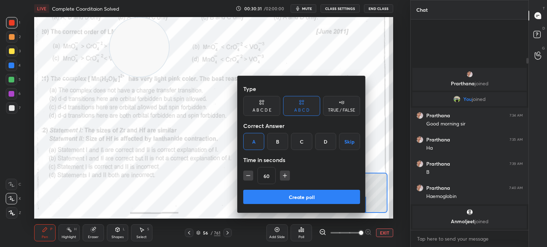
click at [286, 198] on button "Create poll" at bounding box center [301, 197] width 117 height 14
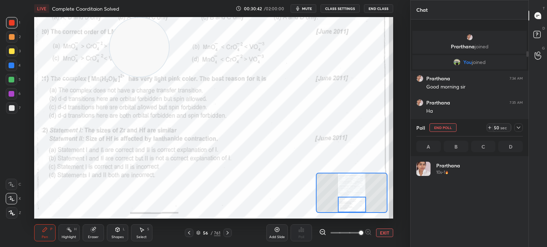
scroll to position [83, 104]
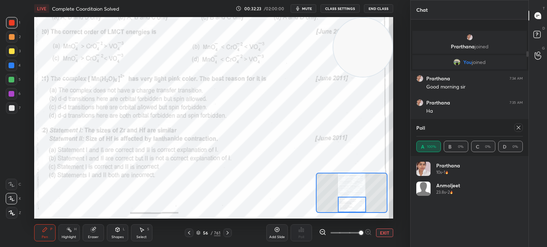
click at [230, 235] on div at bounding box center [227, 233] width 9 height 9
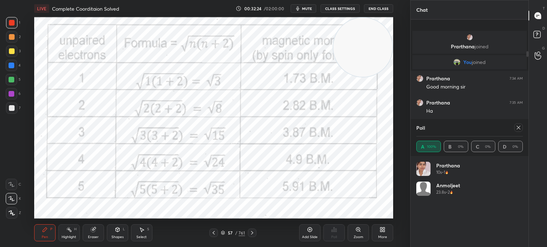
click at [252, 230] on div at bounding box center [252, 233] width 9 height 9
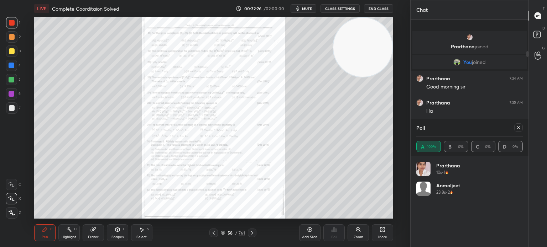
click at [362, 229] on div "Zoom" at bounding box center [357, 233] width 21 height 17
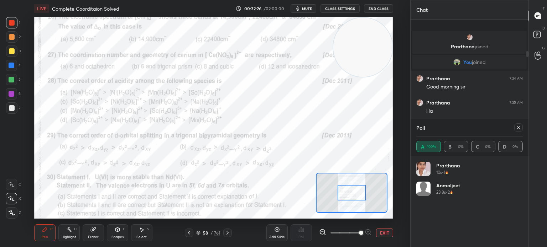
click at [361, 232] on span at bounding box center [361, 233] width 4 height 4
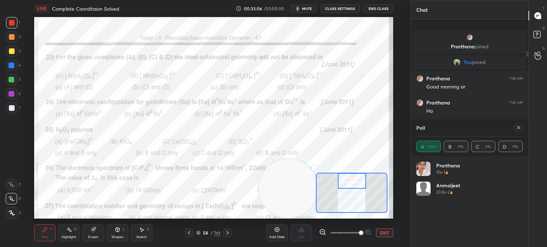
click at [515, 127] on icon at bounding box center [518, 128] width 6 height 6
type textarea "x"
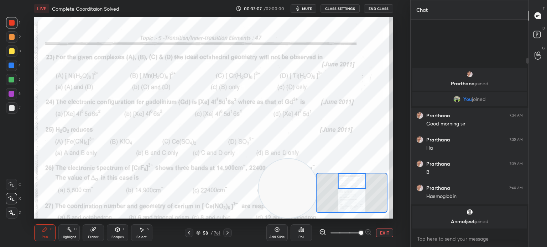
scroll to position [150, 116]
click at [306, 238] on div "Poll" at bounding box center [300, 233] width 21 height 17
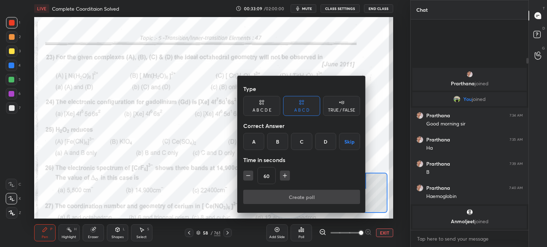
click at [328, 132] on div "Correct Answer" at bounding box center [301, 126] width 117 height 14
click at [323, 138] on div "D" at bounding box center [325, 141] width 21 height 17
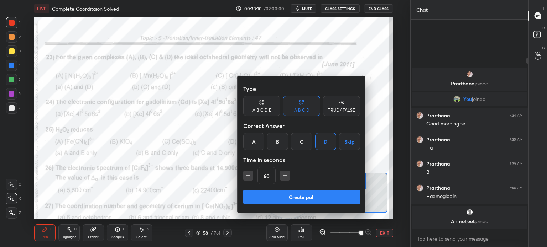
click at [287, 176] on icon "button" at bounding box center [284, 175] width 7 height 7
type input "75"
click at [292, 196] on button "Create poll" at bounding box center [301, 197] width 117 height 14
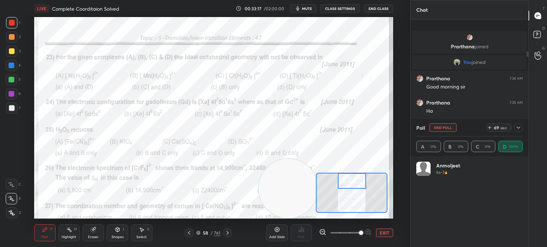
scroll to position [83, 104]
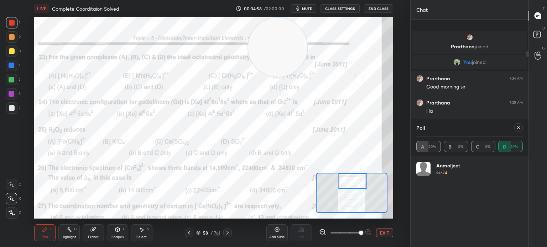
click at [518, 131] on div at bounding box center [518, 128] width 9 height 9
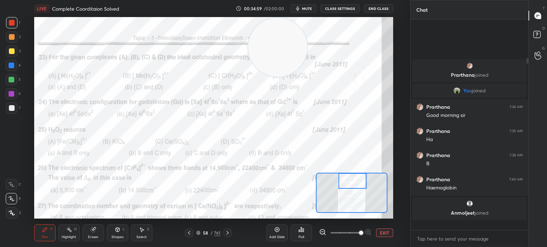
scroll to position [205, 116]
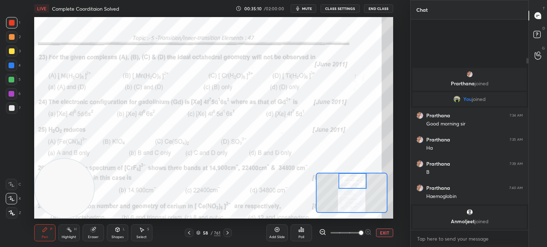
click at [457, 101] on img "grid" at bounding box center [456, 99] width 7 height 7
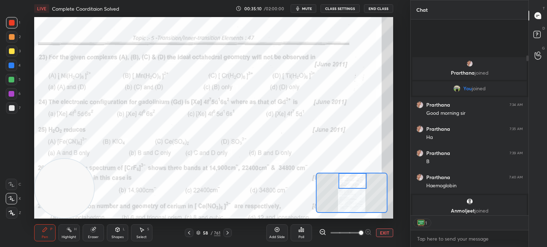
scroll to position [194, 116]
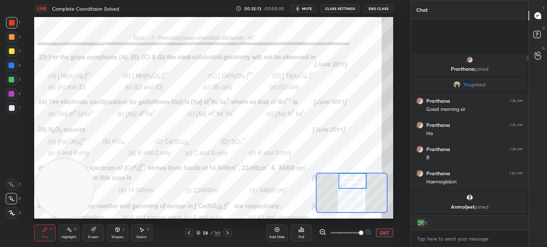
type textarea "x"
click at [311, 7] on span "mute" at bounding box center [307, 8] width 10 height 5
click at [343, 4] on button "CLASS SETTINGS" at bounding box center [339, 8] width 39 height 9
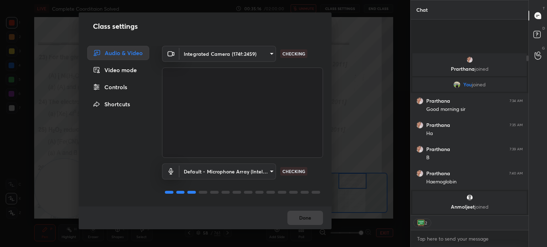
click at [253, 48] on body "1 2 3 4 5 6 7 C X Z C X Z E E Erase all H H LIVE Complete Coorditaion Solved 00…" at bounding box center [273, 123] width 547 height 247
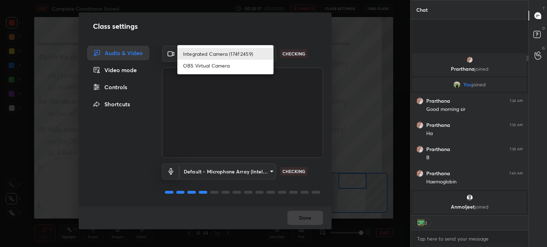
click at [253, 63] on li "OBS Virtual Camera" at bounding box center [225, 66] width 96 height 12
type input "68a8993dd87bda3d5b66c110c3b6a96e94b8352f026b6fb61be91fdecf3cec3e"
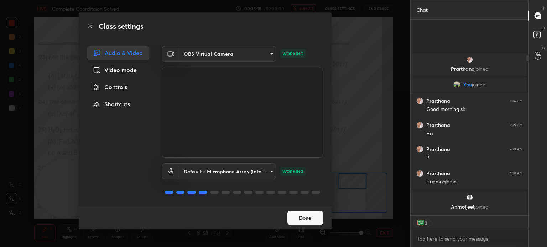
click at [315, 215] on button "Done" at bounding box center [305, 218] width 36 height 14
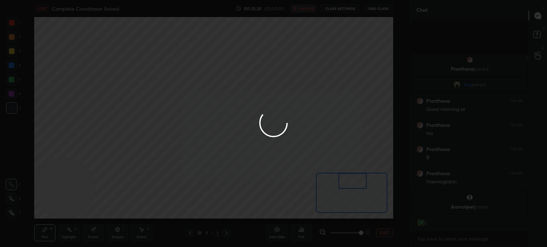
click at [430, 227] on div at bounding box center [273, 123] width 547 height 247
click at [429, 238] on div at bounding box center [273, 123] width 547 height 247
click at [429, 239] on div at bounding box center [273, 123] width 547 height 247
click at [429, 240] on div at bounding box center [273, 123] width 547 height 247
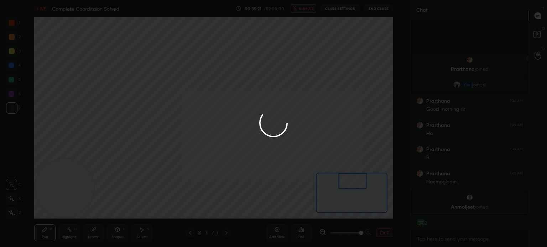
click at [429, 240] on div at bounding box center [273, 123] width 547 height 247
click at [429, 239] on div at bounding box center [273, 123] width 547 height 247
click at [429, 238] on div at bounding box center [273, 123] width 547 height 247
click at [428, 238] on div at bounding box center [273, 123] width 547 height 247
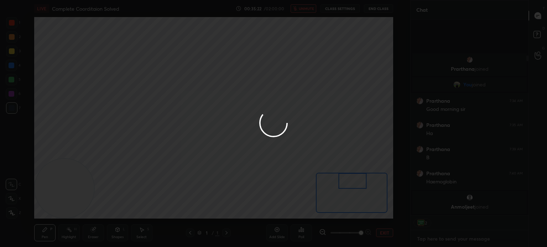
click at [428, 237] on textarea at bounding box center [469, 239] width 106 height 11
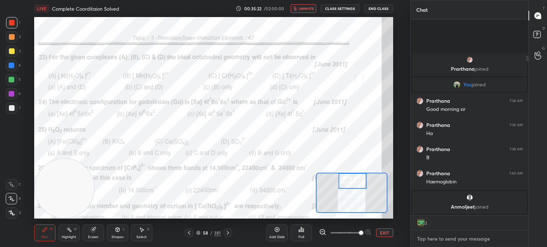
click at [426, 235] on textarea at bounding box center [469, 239] width 106 height 11
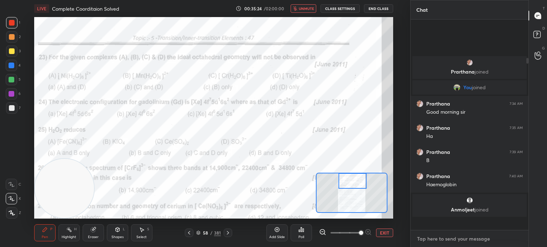
scroll to position [209, 116]
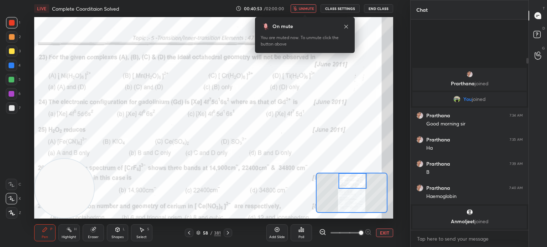
type textarea "x"
